Goal: Task Accomplishment & Management: Manage account settings

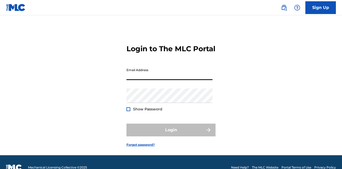
type input "[EMAIL_ADDRESS][DOMAIN_NAME]"
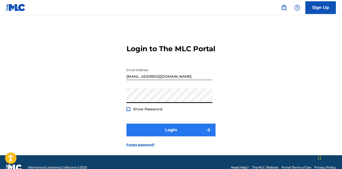
click at [166, 136] on button "Login" at bounding box center [171, 130] width 89 height 13
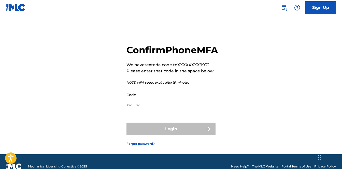
click at [147, 102] on input "Code" at bounding box center [170, 94] width 86 height 15
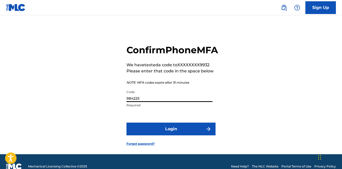
type input "984225"
click at [171, 135] on button "Login" at bounding box center [171, 129] width 89 height 13
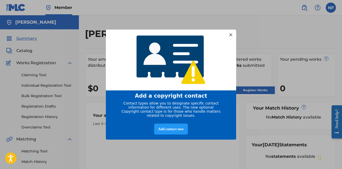
click at [230, 35] on div at bounding box center [231, 34] width 7 height 7
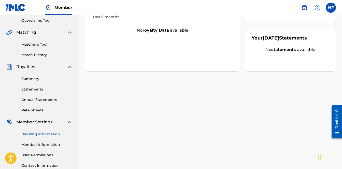
scroll to position [140, 0]
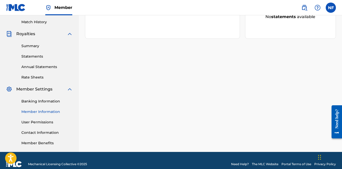
click at [37, 112] on link "Member Information" at bounding box center [46, 111] width 51 height 5
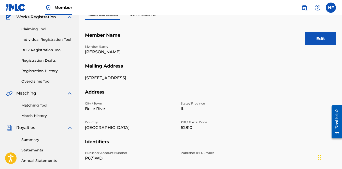
scroll to position [33, 0]
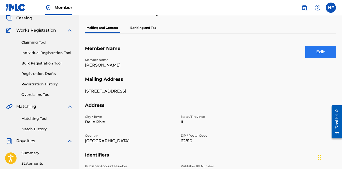
click at [329, 56] on button "Edit" at bounding box center [321, 52] width 31 height 13
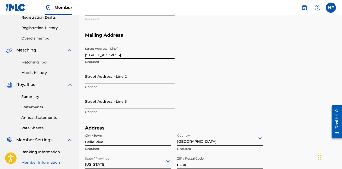
scroll to position [170, 0]
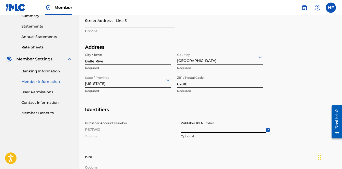
click at [216, 130] on input "Publisher IPI Number" at bounding box center [223, 125] width 85 height 15
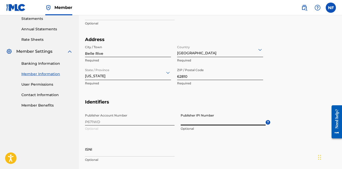
scroll to position [226, 0]
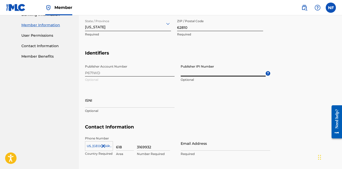
click at [102, 71] on div "Publisher Account Number P671WD Optional Publisher IPI Number Optional ? ISNI O…" at bounding box center [178, 93] width 186 height 62
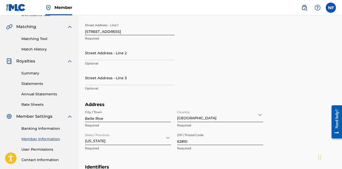
scroll to position [169, 0]
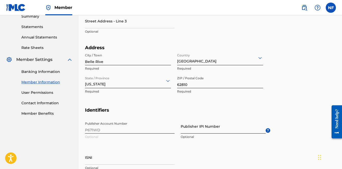
click at [212, 130] on input "Publisher IPI Number" at bounding box center [223, 126] width 85 height 15
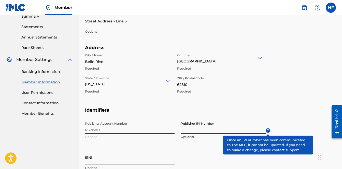
click at [269, 129] on span "?" at bounding box center [268, 130] width 5 height 5
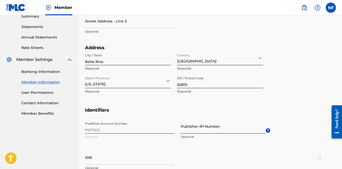
click at [221, 130] on input "Publisher IPI Number" at bounding box center [223, 126] width 85 height 15
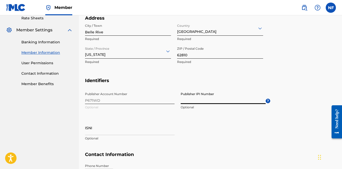
scroll to position [221, 0]
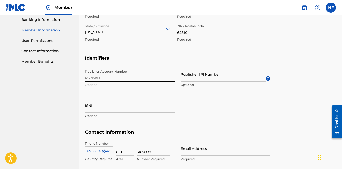
click at [99, 77] on div "Publisher Account Number P671WD Optional Publisher IPI Number Optional ? ISNI O…" at bounding box center [178, 98] width 186 height 62
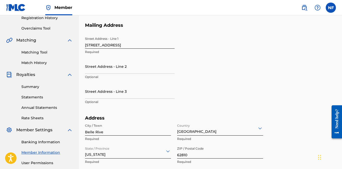
scroll to position [0, 0]
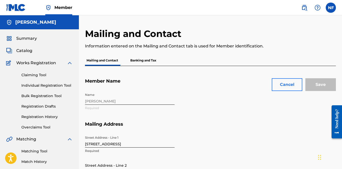
click at [285, 83] on button "Cancel" at bounding box center [287, 84] width 31 height 13
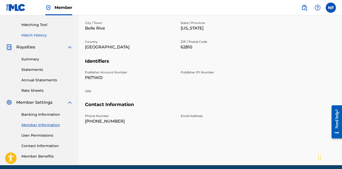
scroll to position [109, 0]
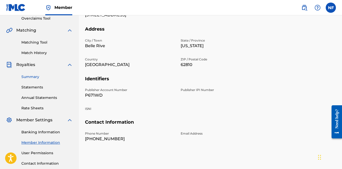
click at [32, 77] on link "Summary" at bounding box center [46, 76] width 51 height 5
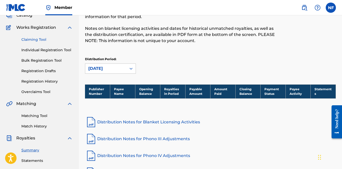
scroll to position [25, 0]
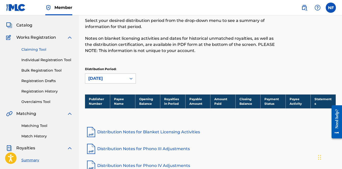
click at [38, 48] on link "Claiming Tool" at bounding box center [46, 49] width 51 height 5
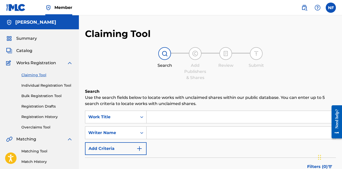
click at [156, 115] on input "Search Form" at bounding box center [241, 117] width 189 height 12
type input "d"
type input "Déjà You"
click at [123, 121] on div "Work Title" at bounding box center [116, 117] width 62 height 13
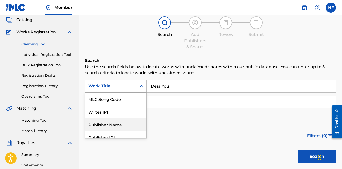
scroll to position [31, 0]
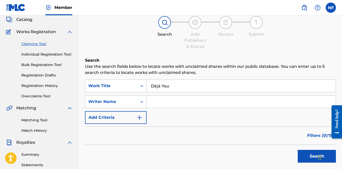
click at [169, 101] on input "Search Form" at bounding box center [241, 102] width 189 height 12
type input "N"
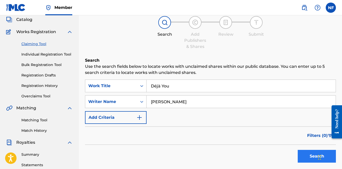
click at [311, 153] on button "Search" at bounding box center [317, 156] width 38 height 13
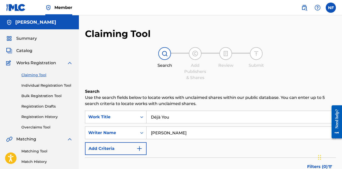
click at [192, 136] on input "[PERSON_NAME]" at bounding box center [241, 133] width 189 height 12
type input "[PERSON_NAME] Band"
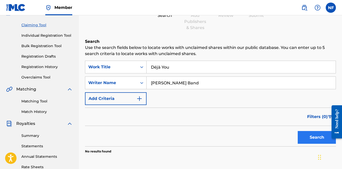
click at [305, 137] on button "Search" at bounding box center [317, 137] width 38 height 13
click at [185, 66] on input "Déjà You" at bounding box center [241, 67] width 189 height 12
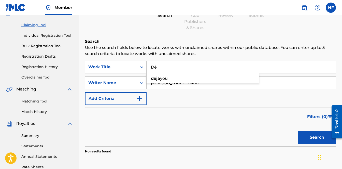
type input "D"
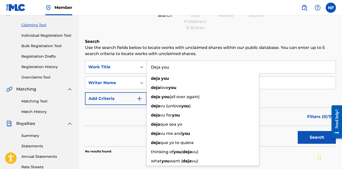
type input "Deja you"
click at [317, 137] on button "Search" at bounding box center [317, 137] width 38 height 13
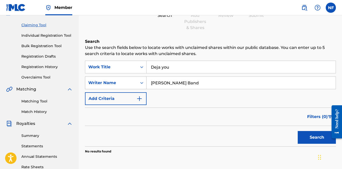
drag, startPoint x: 196, startPoint y: 85, endPoint x: 102, endPoint y: 86, distance: 94.0
click at [102, 86] on div "SearchWithCriteria557bcce4-da80-4fac-bf76-4b00a2a0cdf6 Writer Name [PERSON_NAME…" at bounding box center [210, 82] width 251 height 13
drag, startPoint x: 195, startPoint y: 83, endPoint x: 138, endPoint y: 83, distance: 57.6
click at [138, 83] on div "SearchWithCriteria557bcce4-da80-4fac-bf76-4b00a2a0cdf6 Writer Name [PERSON_NAME…" at bounding box center [210, 82] width 251 height 13
type input "[PERSON_NAME]"
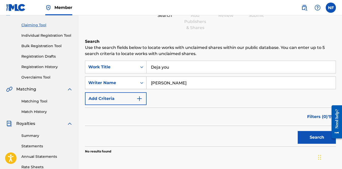
click at [317, 137] on button "Search" at bounding box center [317, 137] width 38 height 13
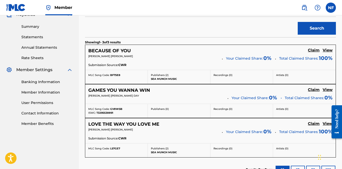
scroll to position [221, 0]
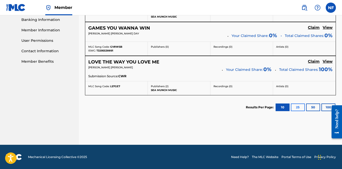
click at [304, 106] on button "25" at bounding box center [298, 107] width 14 height 8
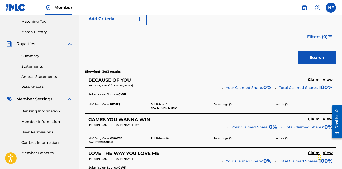
scroll to position [83, 0]
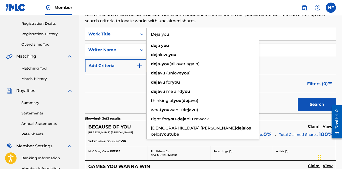
drag, startPoint x: 176, startPoint y: 37, endPoint x: 155, endPoint y: 39, distance: 21.3
click at [155, 39] on input "Deja you" at bounding box center [241, 34] width 189 height 12
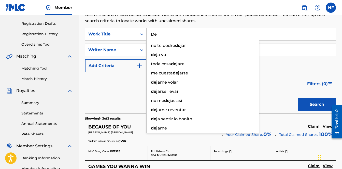
type input "D"
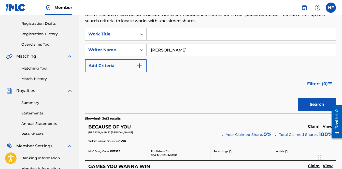
click at [317, 104] on button "Search" at bounding box center [317, 104] width 38 height 13
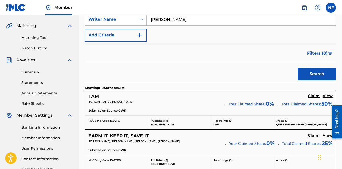
scroll to position [0, 0]
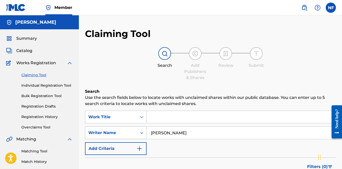
drag, startPoint x: 193, startPoint y: 135, endPoint x: 133, endPoint y: 136, distance: 60.4
click at [133, 136] on div "SearchWithCriteria557bcce4-da80-4fac-bf76-4b00a2a0cdf6 Writer Name [PERSON_NAME]" at bounding box center [210, 132] width 251 height 13
drag, startPoint x: 196, startPoint y: 136, endPoint x: 126, endPoint y: 135, distance: 70.1
click at [126, 135] on div "SearchWithCriteria557bcce4-da80-4fac-bf76-4b00a2a0cdf6 Writer Name [PERSON_NAME]" at bounding box center [210, 132] width 251 height 13
type input "N"
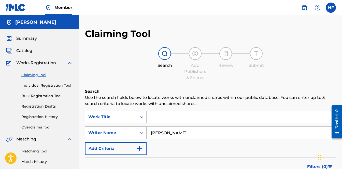
type input "[PERSON_NAME]"
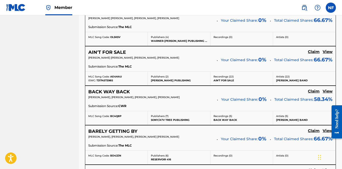
scroll to position [355, 0]
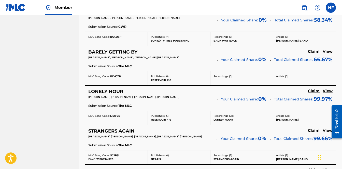
click at [128, 96] on span "[PERSON_NAME] [PERSON_NAME], [PERSON_NAME], [PERSON_NAME]" at bounding box center [133, 96] width 91 height 3
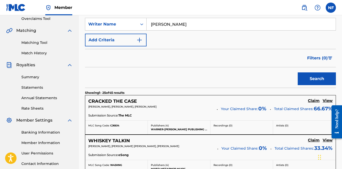
scroll to position [0, 0]
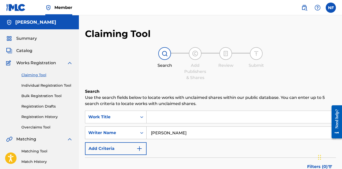
drag, startPoint x: 181, startPoint y: 135, endPoint x: 144, endPoint y: 131, distance: 37.9
click at [136, 137] on div "SearchWithCriteria557bcce4-da80-4fac-bf76-4b00a2a0cdf6 Writer Name [PERSON_NAME]" at bounding box center [210, 132] width 251 height 13
drag, startPoint x: 179, startPoint y: 132, endPoint x: 135, endPoint y: 132, distance: 44.1
click at [135, 132] on div "SearchWithCriteria557bcce4-da80-4fac-bf76-4b00a2a0cdf6 Writer Name [PERSON_NAME]" at bounding box center [210, 132] width 251 height 13
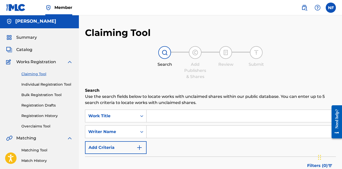
click at [164, 119] on input "Search Form" at bounding box center [241, 116] width 189 height 12
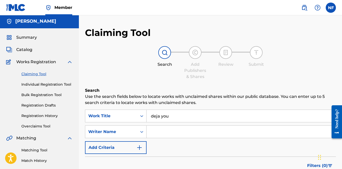
type input "deja you"
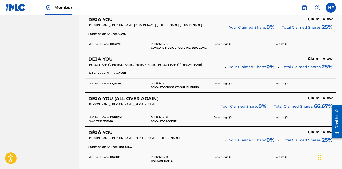
scroll to position [845, 0]
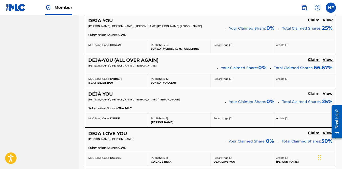
click at [316, 91] on h5 "Claim" at bounding box center [314, 93] width 12 height 5
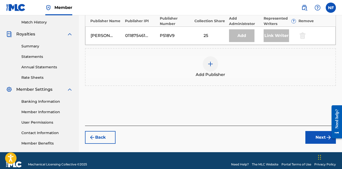
scroll to position [95, 0]
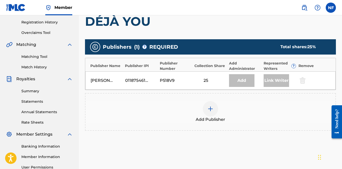
click at [276, 78] on div "Link Writer" at bounding box center [276, 80] width 25 height 13
click at [271, 82] on div "Link Writer" at bounding box center [276, 80] width 25 height 13
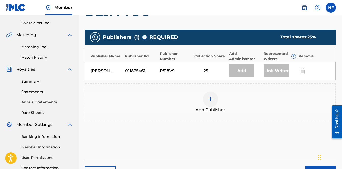
scroll to position [141, 0]
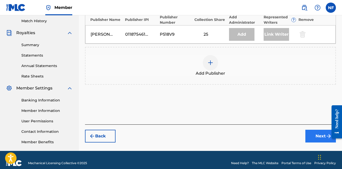
click at [315, 135] on button "Next" at bounding box center [321, 136] width 31 height 13
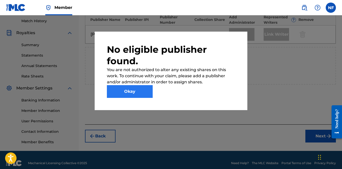
click at [138, 91] on button "Okay" at bounding box center [130, 91] width 46 height 13
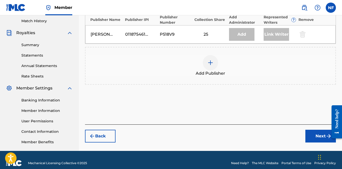
click at [198, 61] on div "Add Publisher" at bounding box center [211, 65] width 250 height 21
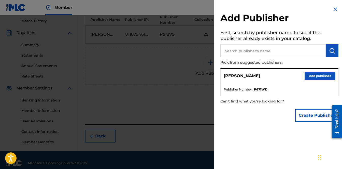
click at [275, 51] on input "text" at bounding box center [273, 50] width 105 height 13
click at [317, 77] on button "Add publisher" at bounding box center [320, 76] width 31 height 8
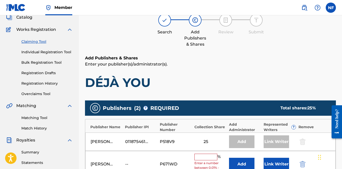
scroll to position [112, 0]
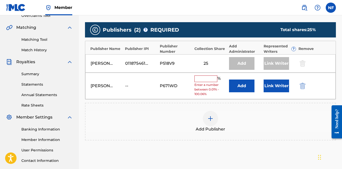
click at [208, 80] on input "text" at bounding box center [206, 78] width 23 height 7
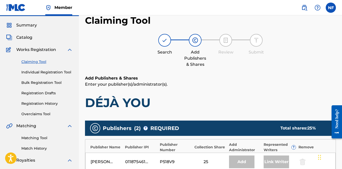
scroll to position [108, 0]
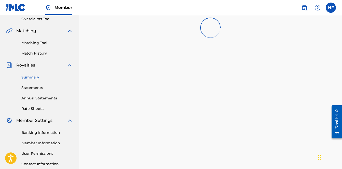
scroll to position [25, 0]
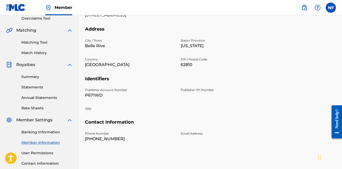
scroll to position [8, 0]
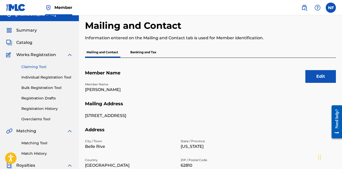
click at [35, 67] on link "Claiming Tool" at bounding box center [46, 66] width 51 height 5
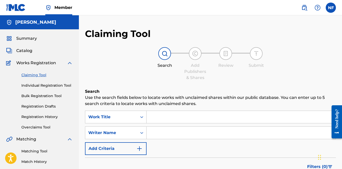
click at [176, 115] on input "Search Form" at bounding box center [241, 117] width 189 height 12
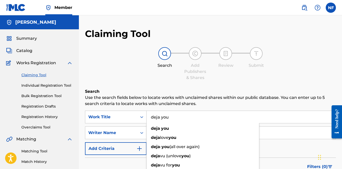
type input "deja you"
click at [293, 131] on input "Search Form" at bounding box center [241, 133] width 189 height 12
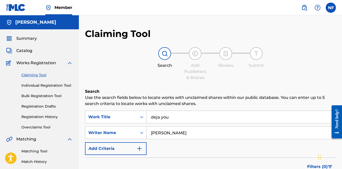
type input "[PERSON_NAME]"
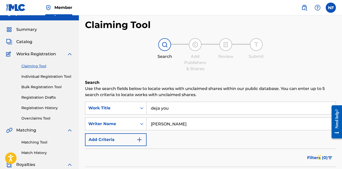
scroll to position [112, 0]
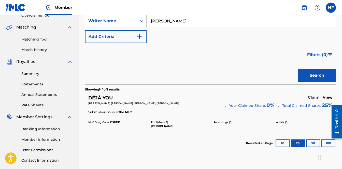
click at [314, 99] on h5 "Claim" at bounding box center [314, 97] width 12 height 5
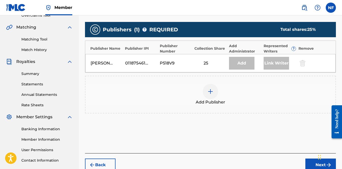
click at [213, 87] on div at bounding box center [210, 91] width 15 height 15
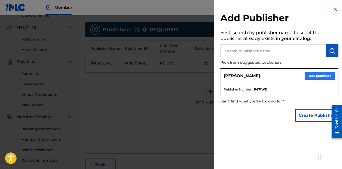
click at [311, 75] on button "Add publisher" at bounding box center [320, 76] width 31 height 8
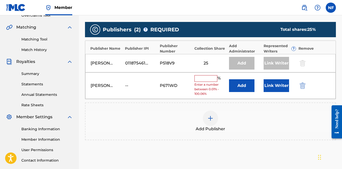
click at [202, 79] on input "text" at bounding box center [206, 78] width 23 height 7
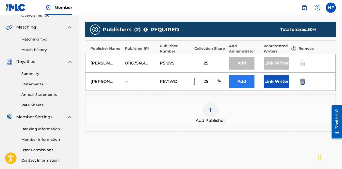
type input "25"
click at [244, 84] on button "Add" at bounding box center [241, 81] width 25 height 13
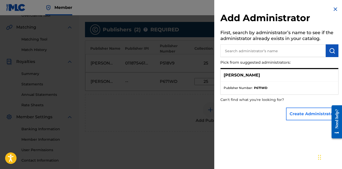
click at [315, 117] on button "Create Administrator" at bounding box center [312, 114] width 52 height 13
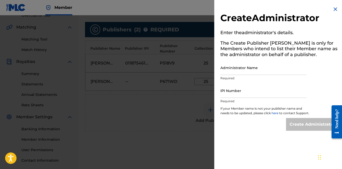
click at [333, 10] on img at bounding box center [336, 9] width 6 height 6
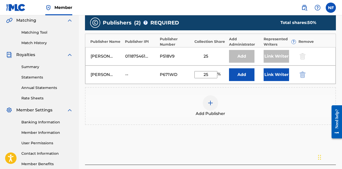
scroll to position [157, 0]
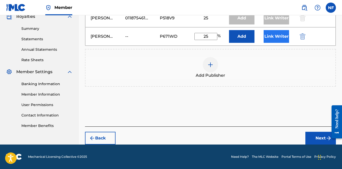
click at [274, 41] on button "Link Writer" at bounding box center [276, 36] width 25 height 13
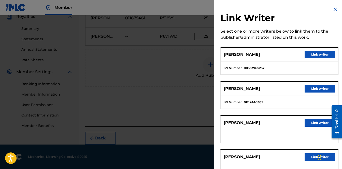
scroll to position [20, 0]
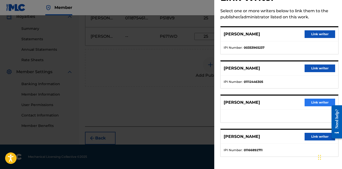
click at [307, 104] on button "Link writer" at bounding box center [320, 103] width 31 height 8
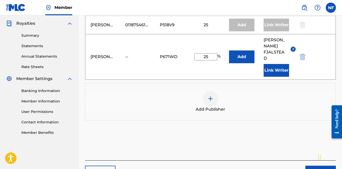
scroll to position [184, 0]
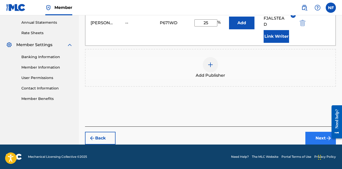
click at [312, 139] on button "Next" at bounding box center [321, 138] width 31 height 13
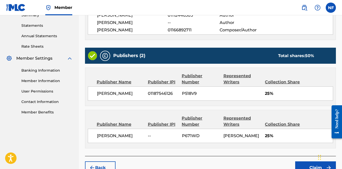
scroll to position [206, 0]
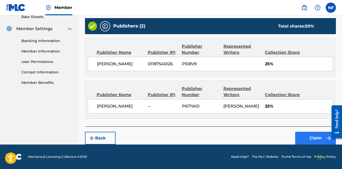
click at [314, 144] on button "Claim" at bounding box center [316, 138] width 41 height 13
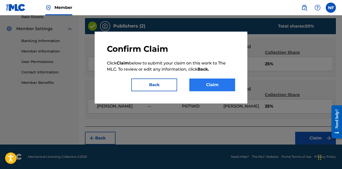
click at [213, 83] on button "Claim" at bounding box center [213, 84] width 46 height 13
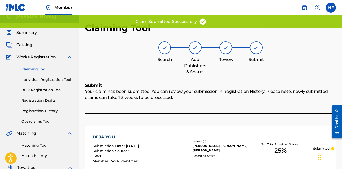
scroll to position [22, 0]
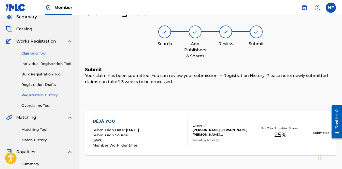
click at [43, 95] on link "Registration History" at bounding box center [46, 94] width 51 height 5
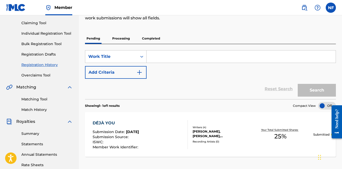
scroll to position [6, 0]
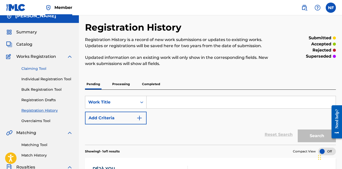
click at [34, 68] on link "Claiming Tool" at bounding box center [46, 68] width 51 height 5
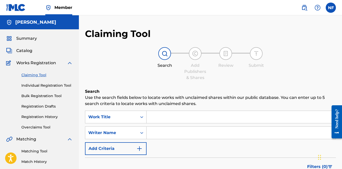
click at [200, 114] on input "Search Form" at bounding box center [241, 117] width 189 height 12
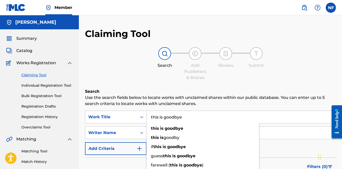
type input "this is goodbye"
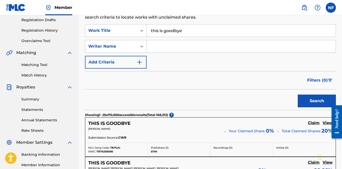
scroll to position [113, 0]
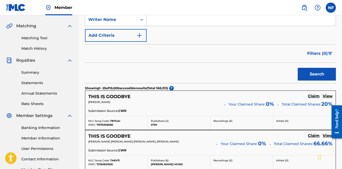
click at [186, 24] on input "Search Form" at bounding box center [241, 20] width 189 height 12
click at [317, 74] on button "Search" at bounding box center [317, 74] width 38 height 13
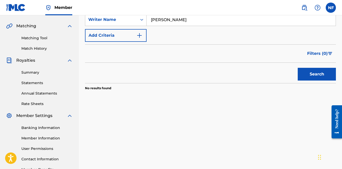
click at [317, 74] on button "Search" at bounding box center [317, 74] width 38 height 13
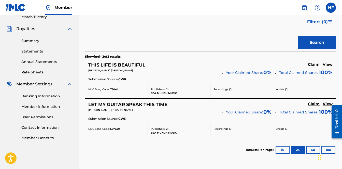
scroll to position [46, 0]
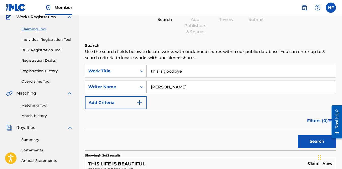
drag, startPoint x: 165, startPoint y: 91, endPoint x: 144, endPoint y: 90, distance: 21.2
click at [144, 90] on div "SearchWithCriteria557bcce4-da80-4fac-bf76-4b00a2a0cdf6 Writer Name [PERSON_NAME]" at bounding box center [210, 87] width 251 height 13
type input "N"
click at [125, 107] on button "Add Criteria" at bounding box center [116, 102] width 62 height 13
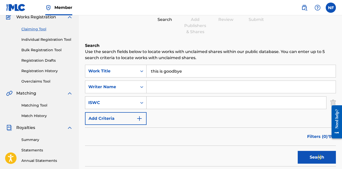
click at [135, 103] on div "ISWC" at bounding box center [111, 103] width 52 height 10
click at [178, 127] on form "SearchWithCriteria85218922-c3e3-4da1-b67b-45b9a0e0887a Work Title this is goodb…" at bounding box center [210, 115] width 251 height 101
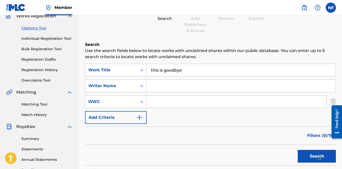
click at [331, 102] on div at bounding box center [335, 122] width 14 height 44
click at [332, 101] on div at bounding box center [335, 122] width 14 height 44
click at [334, 101] on div at bounding box center [335, 122] width 14 height 44
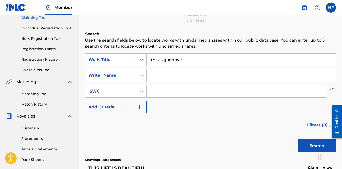
click at [334, 90] on img "Search Form" at bounding box center [334, 91] width 6 height 13
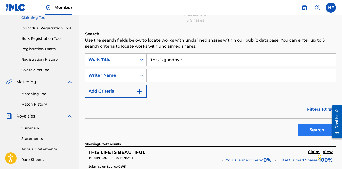
click at [317, 126] on button "Search" at bounding box center [317, 130] width 38 height 13
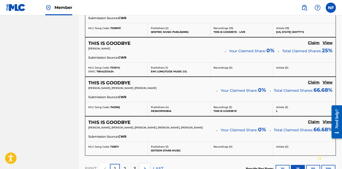
scroll to position [1014, 0]
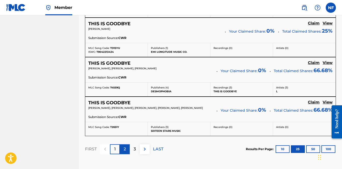
click at [122, 149] on div "2" at bounding box center [125, 149] width 10 height 10
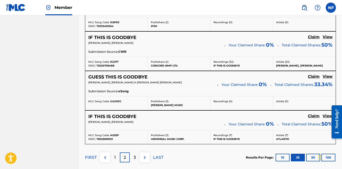
scroll to position [1046, 0]
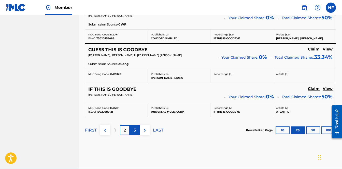
click at [135, 127] on p "3" at bounding box center [135, 130] width 2 height 6
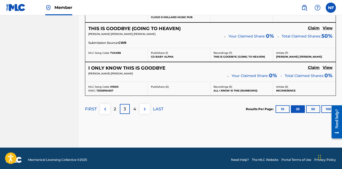
scroll to position [1074, 0]
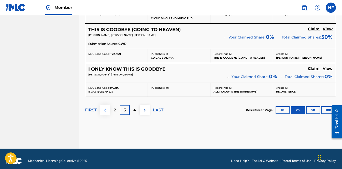
click at [103, 107] on img at bounding box center [105, 110] width 6 height 6
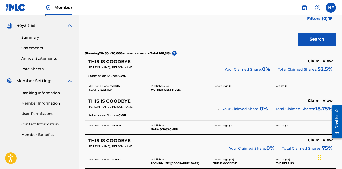
scroll to position [56, 0]
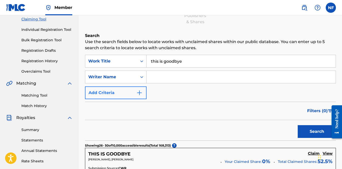
click at [122, 95] on button "Add Criteria" at bounding box center [116, 92] width 62 height 13
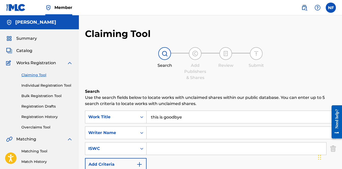
scroll to position [45, 0]
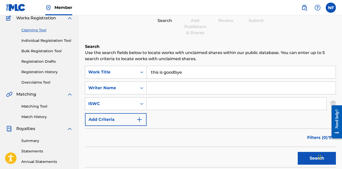
click at [160, 88] on input "Search Form" at bounding box center [241, 88] width 189 height 12
type input "[PERSON_NAME]"
click at [317, 158] on button "Search" at bounding box center [317, 158] width 38 height 13
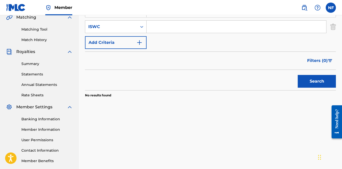
scroll to position [23, 0]
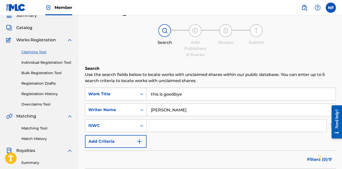
drag, startPoint x: 196, startPoint y: 94, endPoint x: 114, endPoint y: 100, distance: 82.5
click at [114, 100] on div "SearchWithCriteria85218922-c3e3-4da1-b67b-45b9a0e0887a Work Title this is goodb…" at bounding box center [210, 94] width 251 height 13
type input "t"
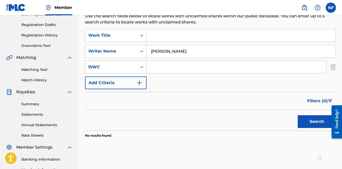
scroll to position [81, 0]
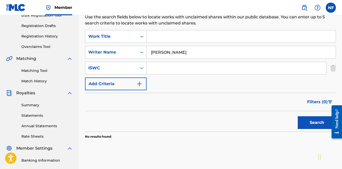
drag, startPoint x: 218, startPoint y: 49, endPoint x: 196, endPoint y: 53, distance: 22.8
click at [196, 53] on input "[PERSON_NAME]" at bounding box center [241, 52] width 189 height 12
click at [212, 50] on input "[PERSON_NAME]" at bounding box center [241, 52] width 189 height 12
drag, startPoint x: 211, startPoint y: 51, endPoint x: 186, endPoint y: 53, distance: 24.5
click at [186, 53] on input "[PERSON_NAME]" at bounding box center [241, 52] width 189 height 12
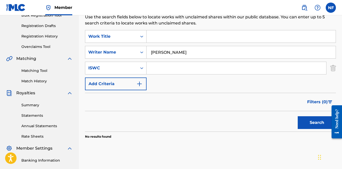
click at [317, 123] on button "Search" at bounding box center [317, 122] width 38 height 13
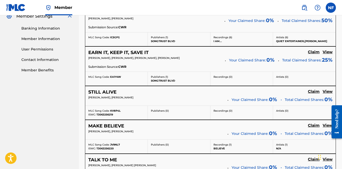
scroll to position [0, 0]
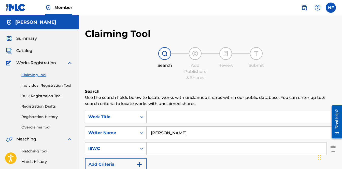
drag, startPoint x: 200, startPoint y: 135, endPoint x: 173, endPoint y: 134, distance: 26.3
click at [173, 134] on input "[PERSON_NAME]" at bounding box center [241, 133] width 189 height 12
type input "[PERSON_NAME]"
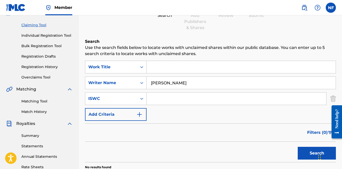
scroll to position [95, 0]
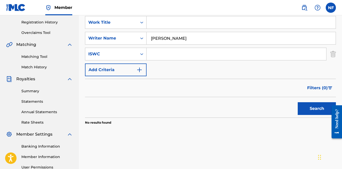
drag, startPoint x: 202, startPoint y: 38, endPoint x: 148, endPoint y: 39, distance: 54.0
click at [148, 39] on input "[PERSON_NAME]" at bounding box center [241, 38] width 189 height 12
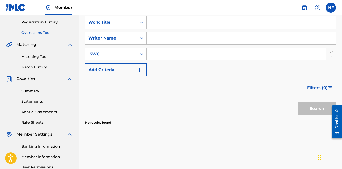
scroll to position [52, 0]
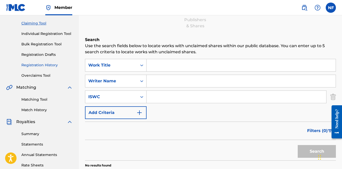
click at [49, 66] on link "Registration History" at bounding box center [46, 64] width 51 height 5
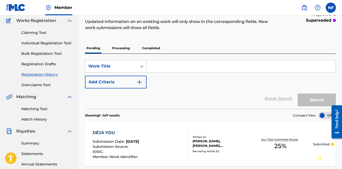
scroll to position [82, 0]
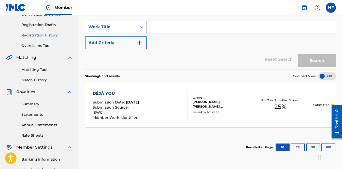
click at [107, 93] on div "DÉJÀ YOU" at bounding box center [116, 93] width 47 height 6
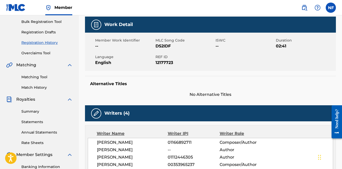
scroll to position [111, 0]
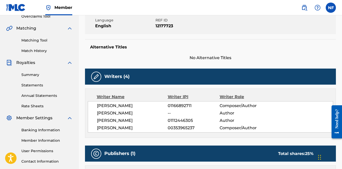
click at [175, 96] on div "Writer IPI" at bounding box center [194, 97] width 52 height 6
click at [97, 76] on img at bounding box center [96, 77] width 6 height 6
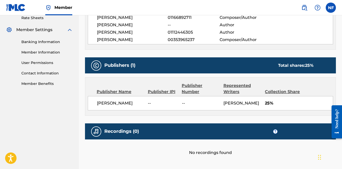
scroll to position [200, 0]
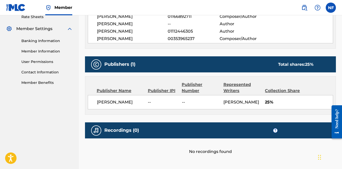
click at [290, 91] on div "Collection Share" at bounding box center [282, 91] width 35 height 6
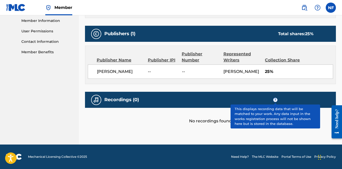
click at [275, 98] on span "?" at bounding box center [276, 100] width 4 height 4
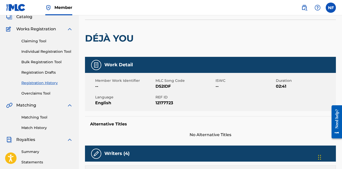
scroll to position [0, 0]
